Goal: Navigation & Orientation: Find specific page/section

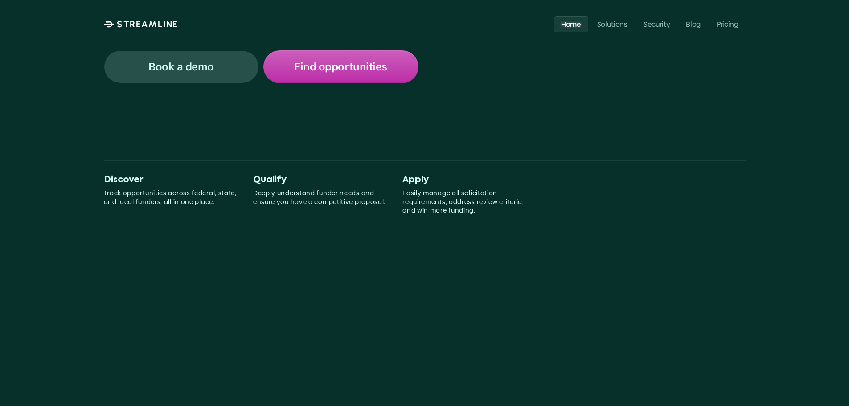
scroll to position [223, 0]
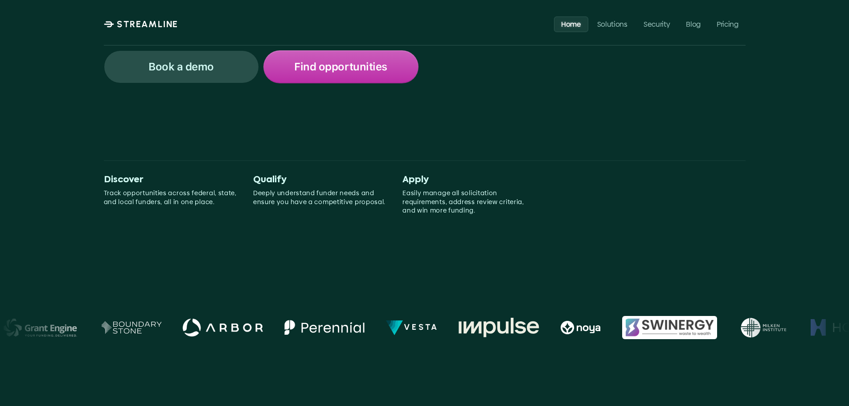
click at [574, 209] on div "Discover Track opportunities across federal, state, and local funders, all in o…" at bounding box center [425, 193] width 642 height 64
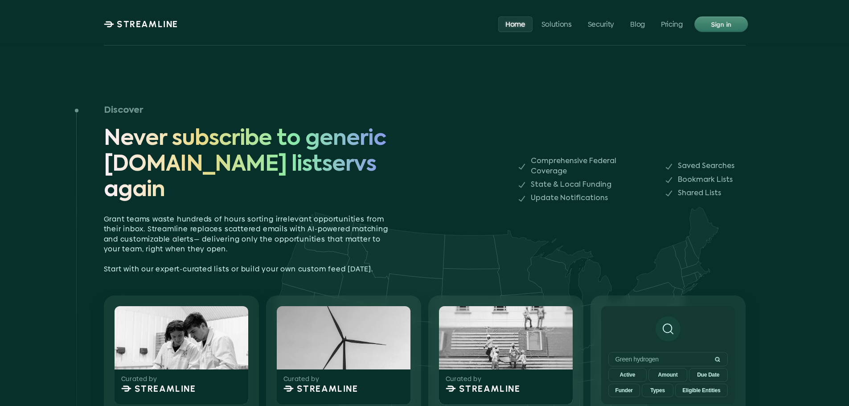
scroll to position [624, 0]
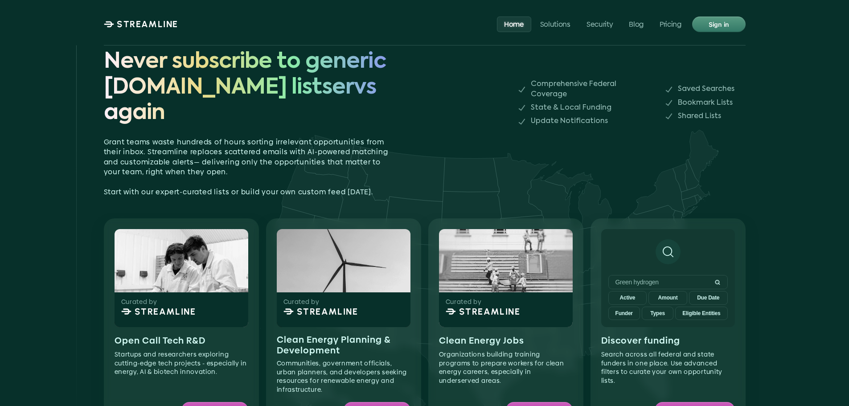
click at [19, 141] on div "Discover Never subscribe to generic grants.gov listservs again Comprehensive Fe…" at bounding box center [424, 226] width 849 height 479
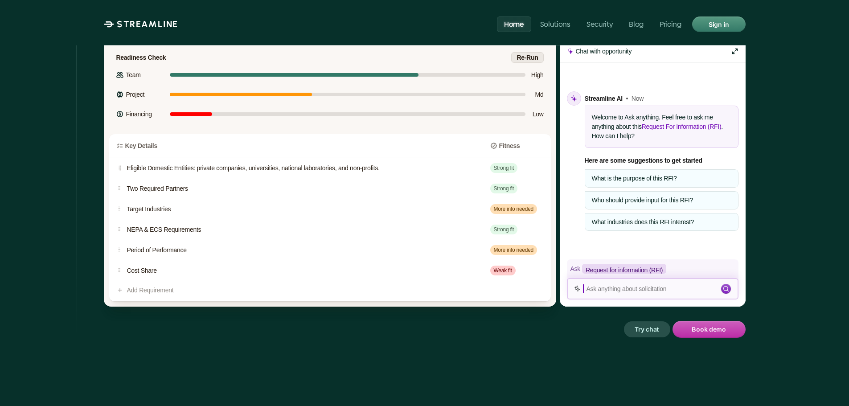
scroll to position [1159, 0]
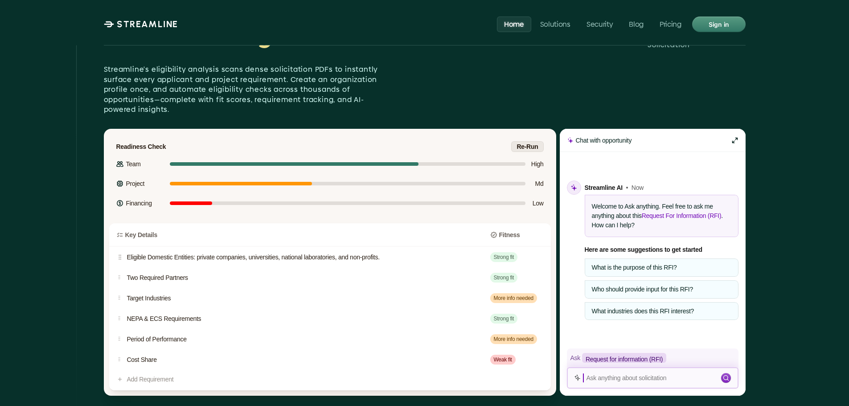
click at [33, 146] on div "Qualify Stop wasting time on opportunities that are not a good fit See key deta…" at bounding box center [424, 200] width 849 height 539
click at [537, 158] on p "High" at bounding box center [537, 164] width 14 height 12
click at [529, 141] on p "Re-Run" at bounding box center [527, 147] width 21 height 12
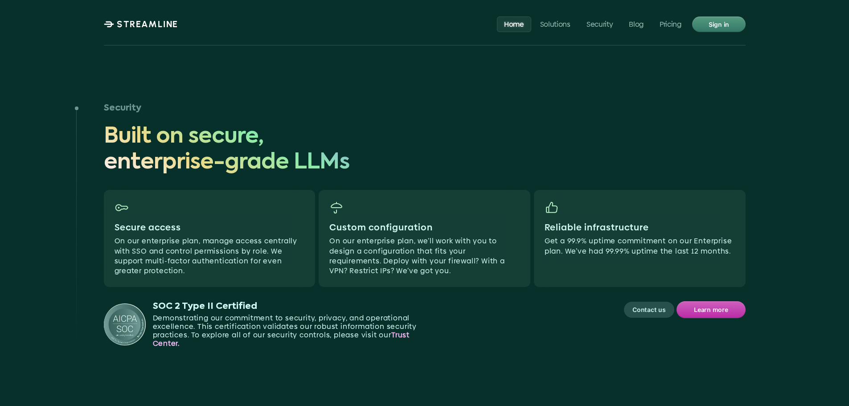
scroll to position [2363, 0]
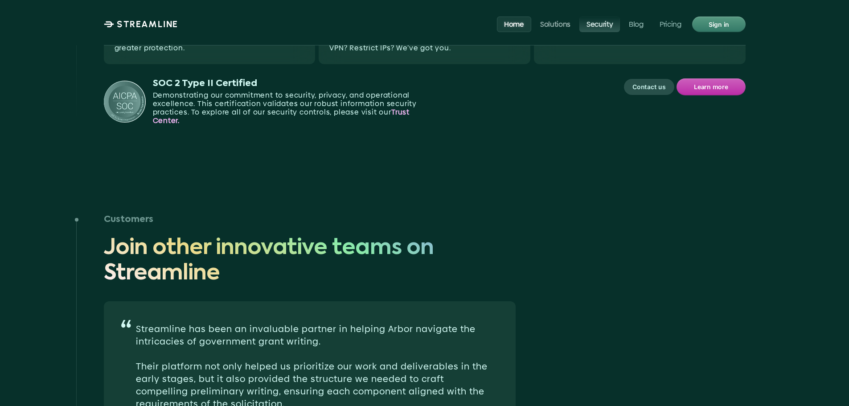
click at [589, 20] on p "Security" at bounding box center [600, 24] width 26 height 8
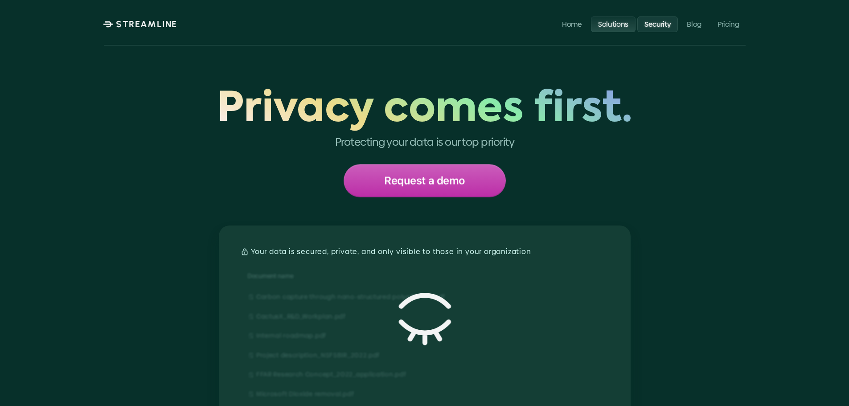
click at [609, 27] on p "Solutions" at bounding box center [613, 24] width 30 height 8
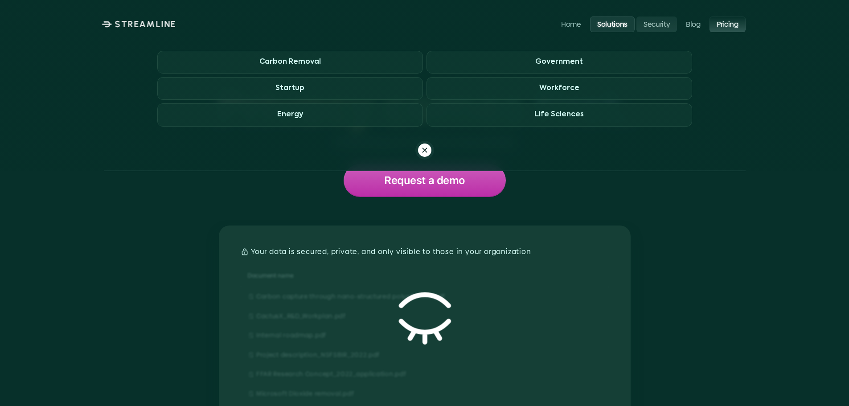
click at [733, 18] on link "Pricing" at bounding box center [728, 24] width 36 height 16
